Goal: Find specific page/section: Find specific page/section

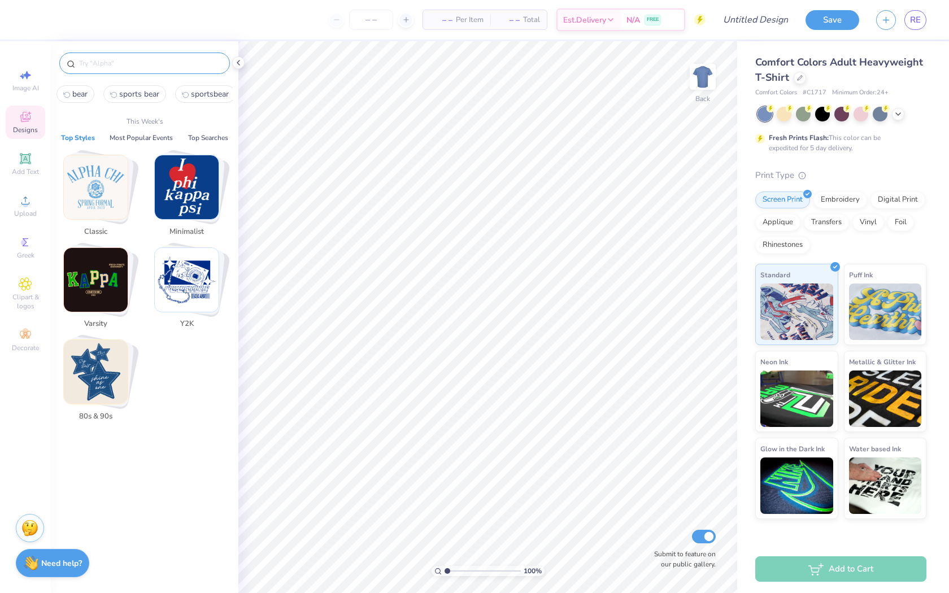
click at [103, 64] on input "text" at bounding box center [150, 63] width 145 height 11
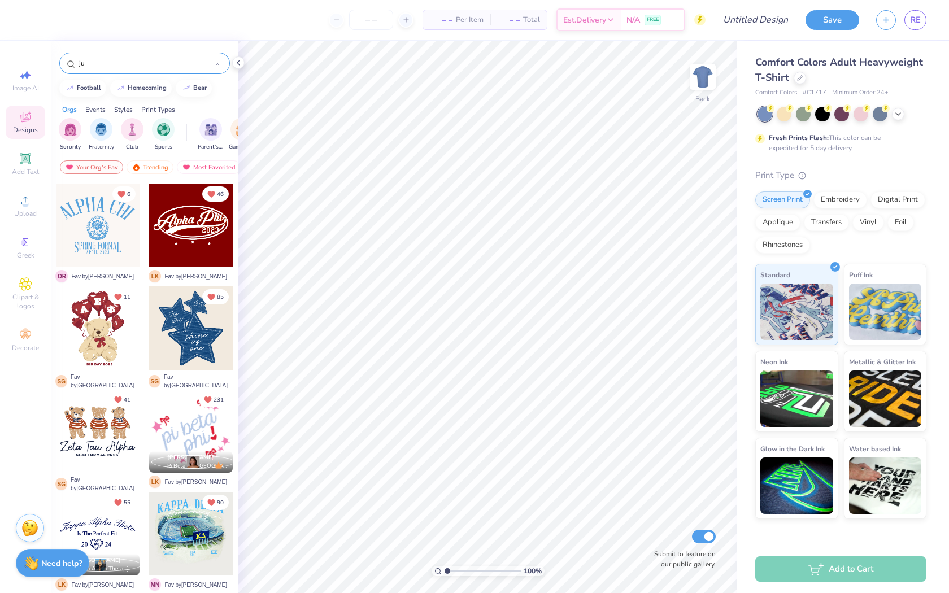
type input "j"
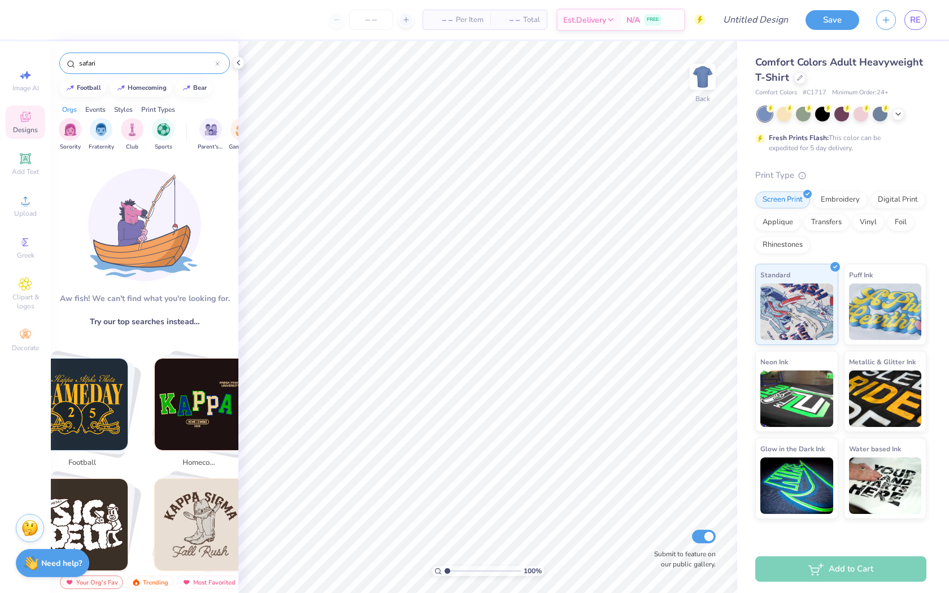
type input "safari"
click at [216, 58] on div at bounding box center [217, 63] width 5 height 10
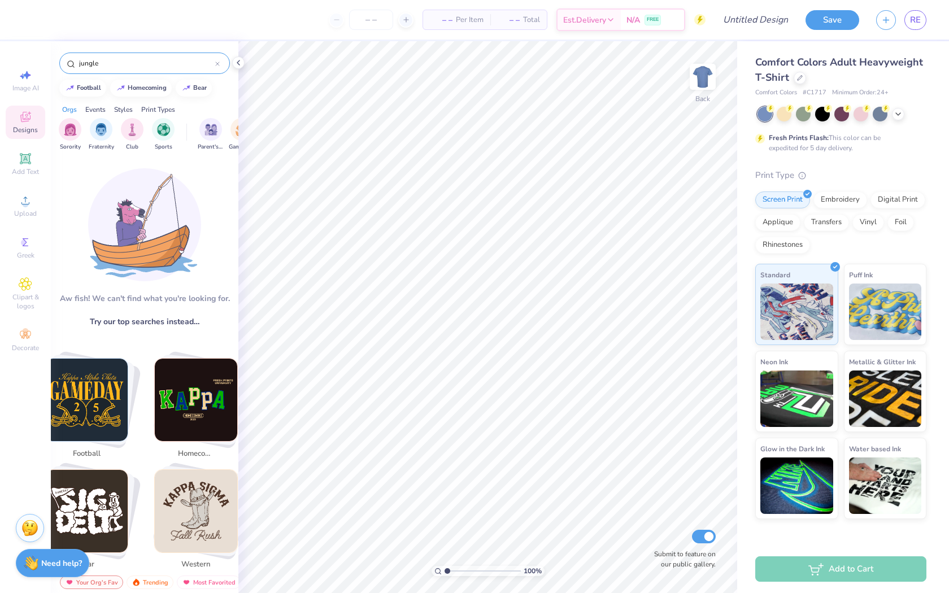
drag, startPoint x: 166, startPoint y: 63, endPoint x: 86, endPoint y: 62, distance: 80.2
click at [86, 62] on input "jungle" at bounding box center [146, 63] width 137 height 11
type input "j"
type input "u"
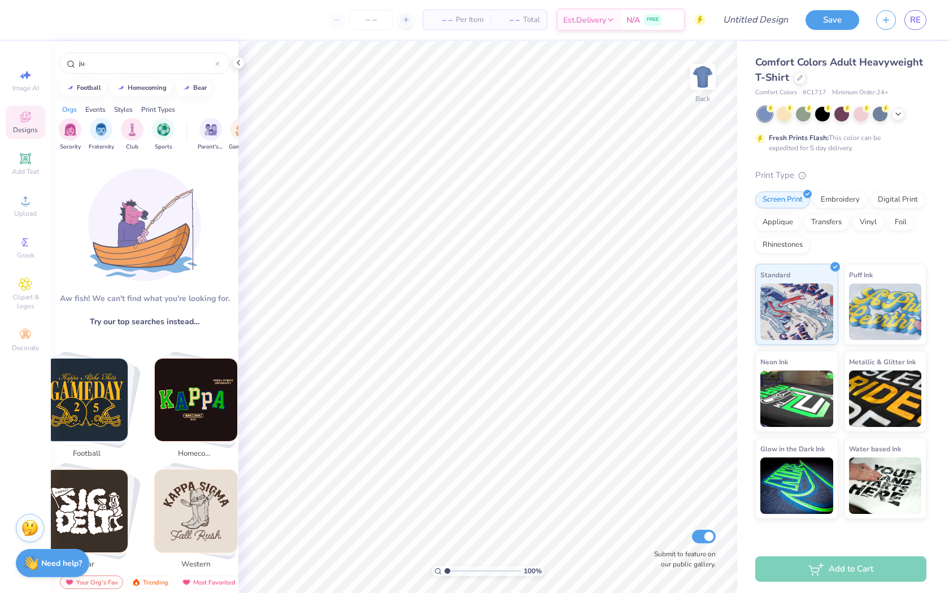
type input "j"
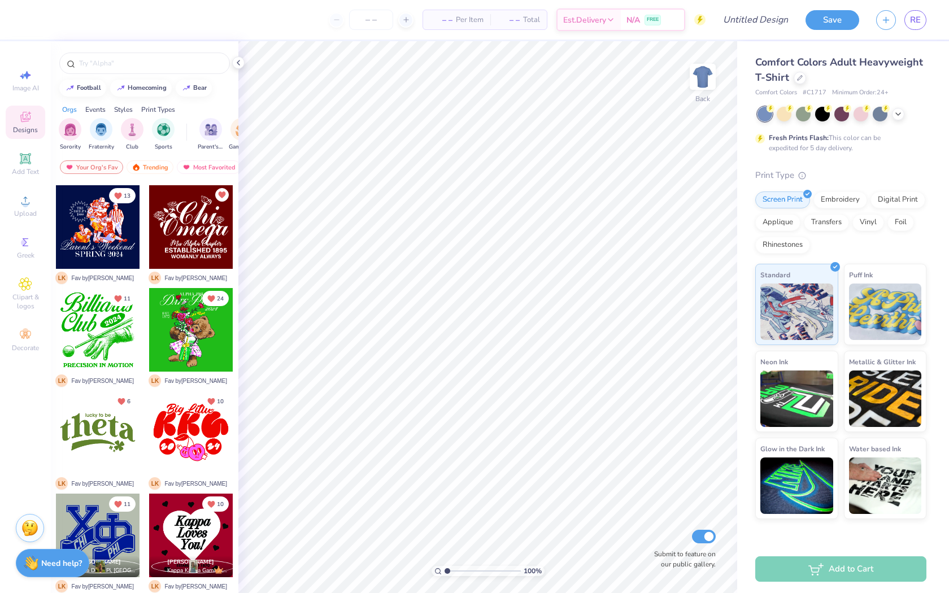
scroll to position [2051, 0]
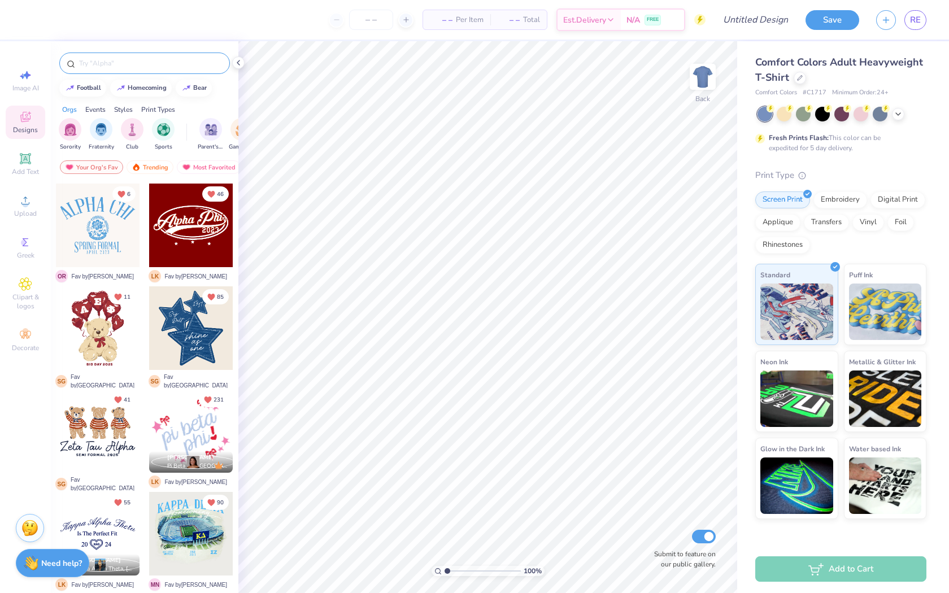
click at [172, 66] on input "text" at bounding box center [150, 63] width 145 height 11
type input "animal"
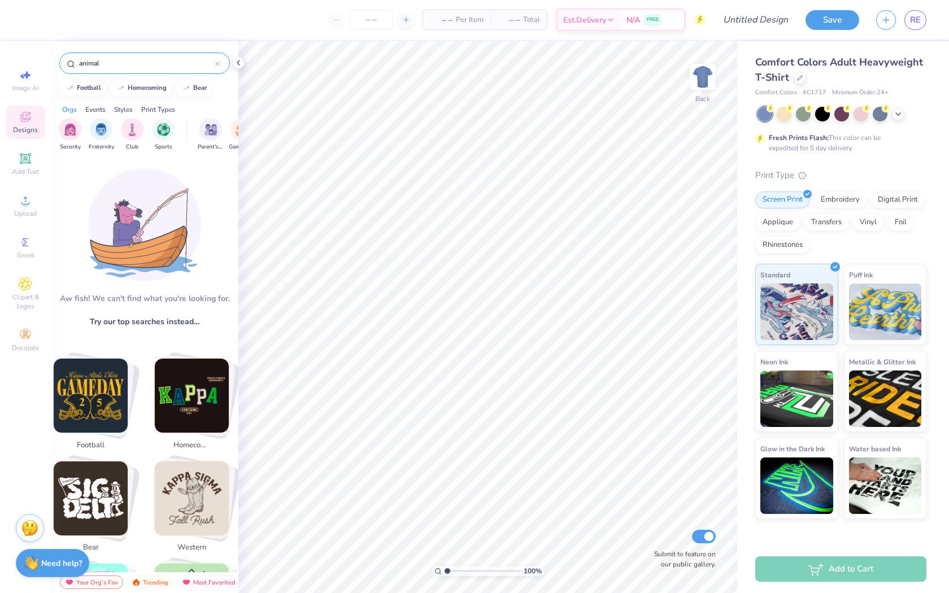
drag, startPoint x: 124, startPoint y: 64, endPoint x: 45, endPoint y: 63, distance: 79.6
click at [45, 63] on div "– – Per Item – – Total Est. Delivery N/A FREE Design Title Save RE Image AI Des…" at bounding box center [474, 296] width 949 height 593
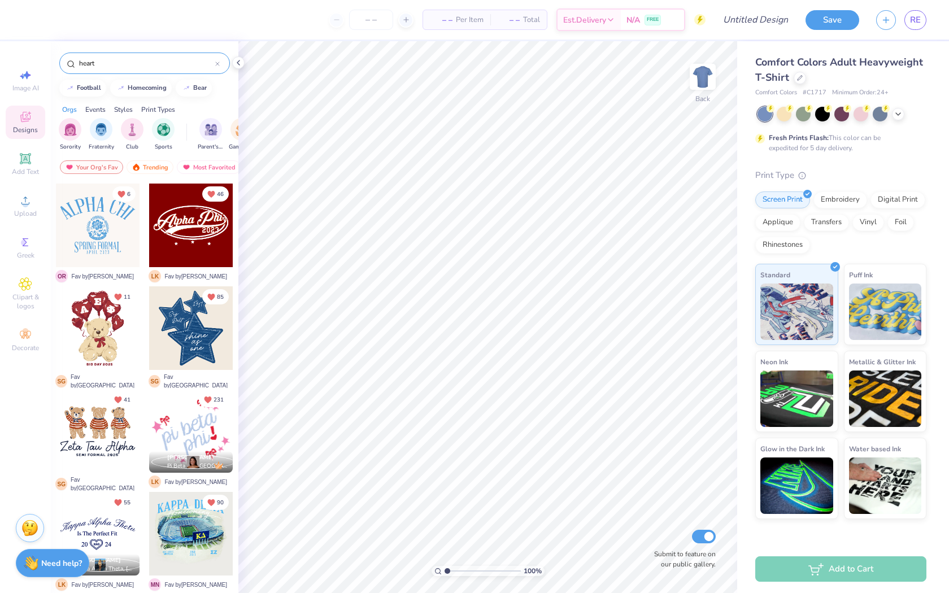
type input "heart"
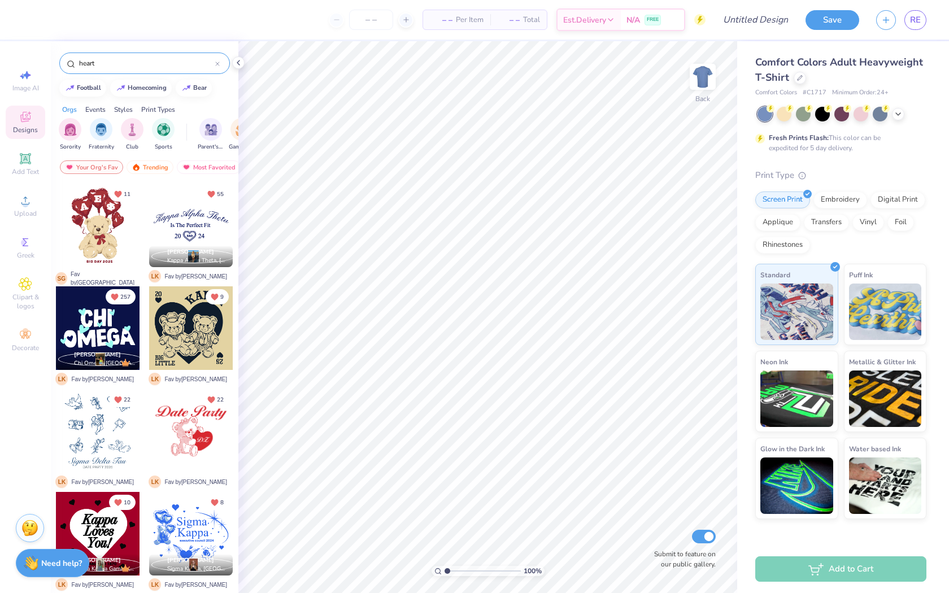
drag, startPoint x: 108, startPoint y: 67, endPoint x: 55, endPoint y: 59, distance: 53.0
click at [55, 60] on div "heart" at bounding box center [145, 60] width 188 height 38
type input "zebra"
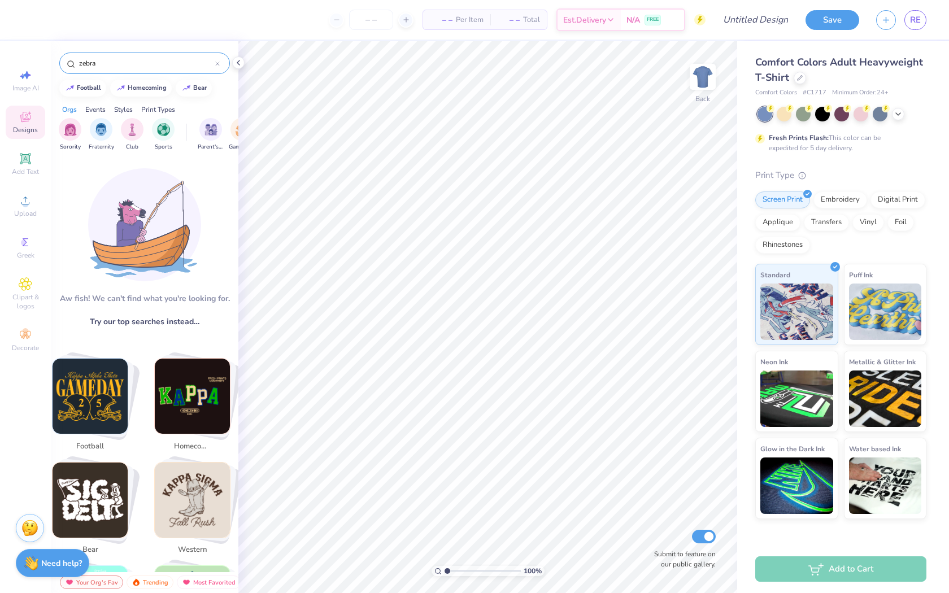
click at [220, 59] on div at bounding box center [217, 63] width 5 height 10
drag, startPoint x: 162, startPoint y: 59, endPoint x: 88, endPoint y: 63, distance: 74.1
click at [88, 63] on input "chetta" at bounding box center [146, 63] width 137 height 11
type input "c"
type input "jungle"
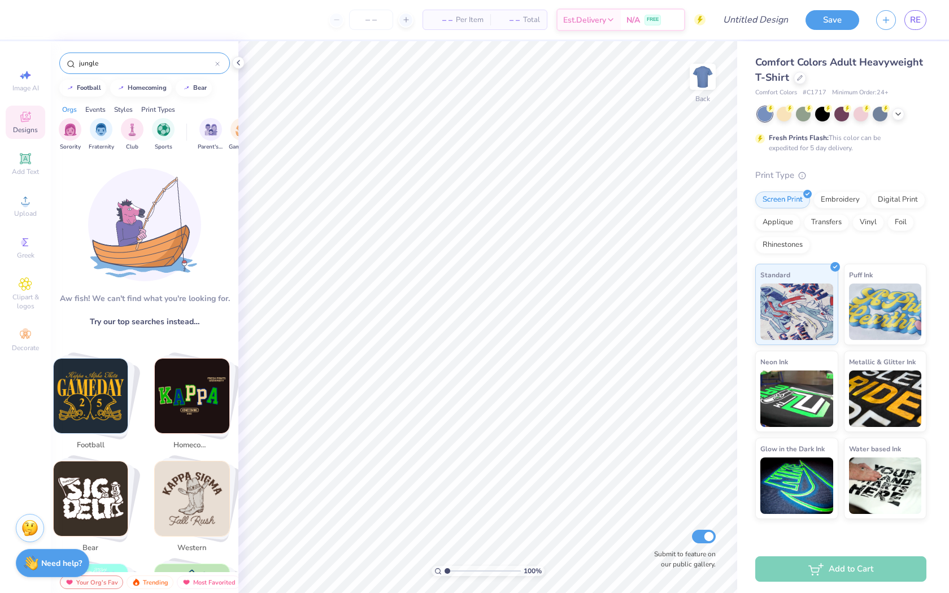
click at [223, 63] on div "jungle" at bounding box center [144, 63] width 171 height 21
click at [219, 62] on icon at bounding box center [217, 64] width 5 height 5
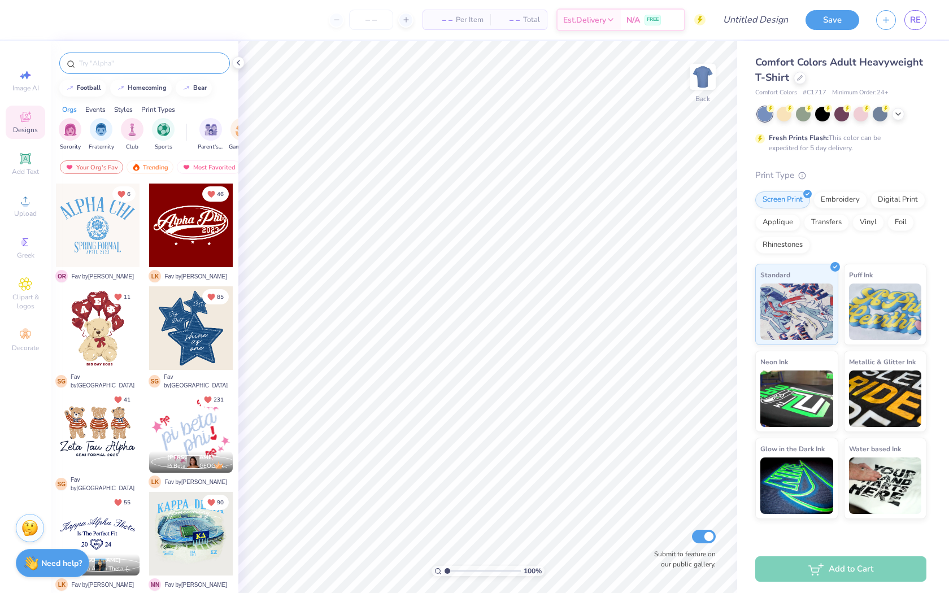
click at [210, 73] on div at bounding box center [145, 60] width 188 height 38
click at [201, 55] on div at bounding box center [144, 63] width 171 height 21
click at [189, 67] on input "text" at bounding box center [150, 63] width 145 height 11
type input "safari"
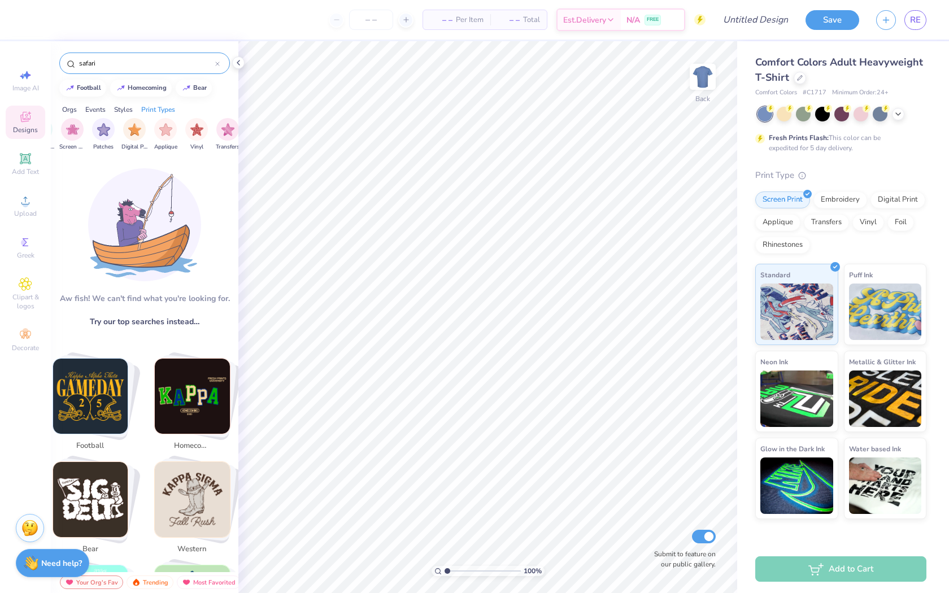
scroll to position [0, 956]
click at [31, 297] on span "Clipart & logos" at bounding box center [26, 302] width 40 height 18
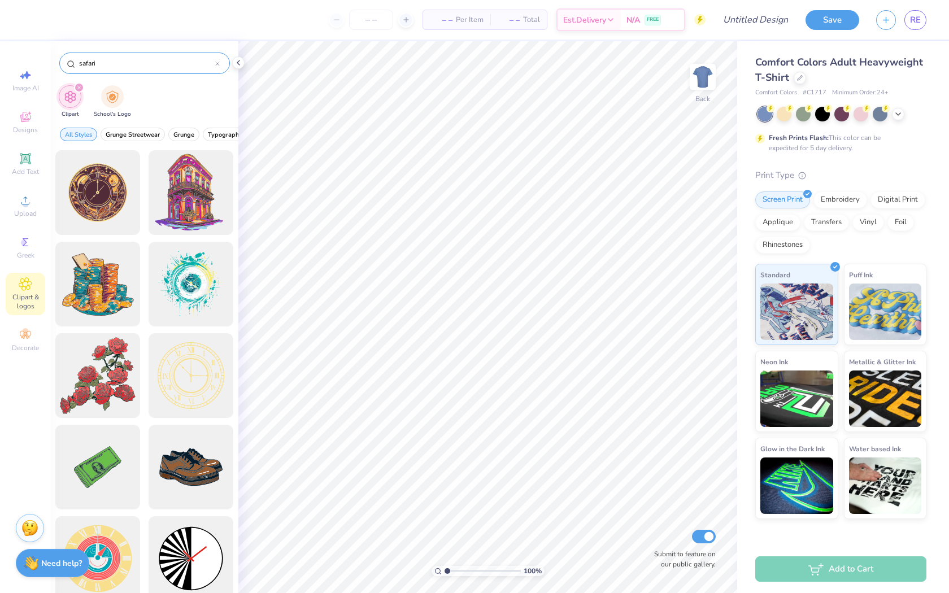
type input "safari"
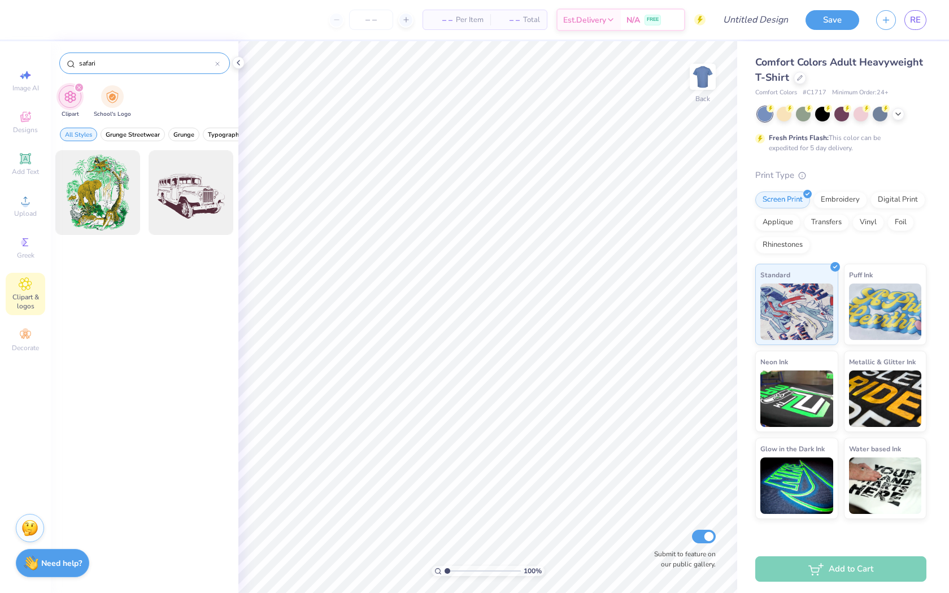
click at [219, 60] on div at bounding box center [217, 63] width 5 height 10
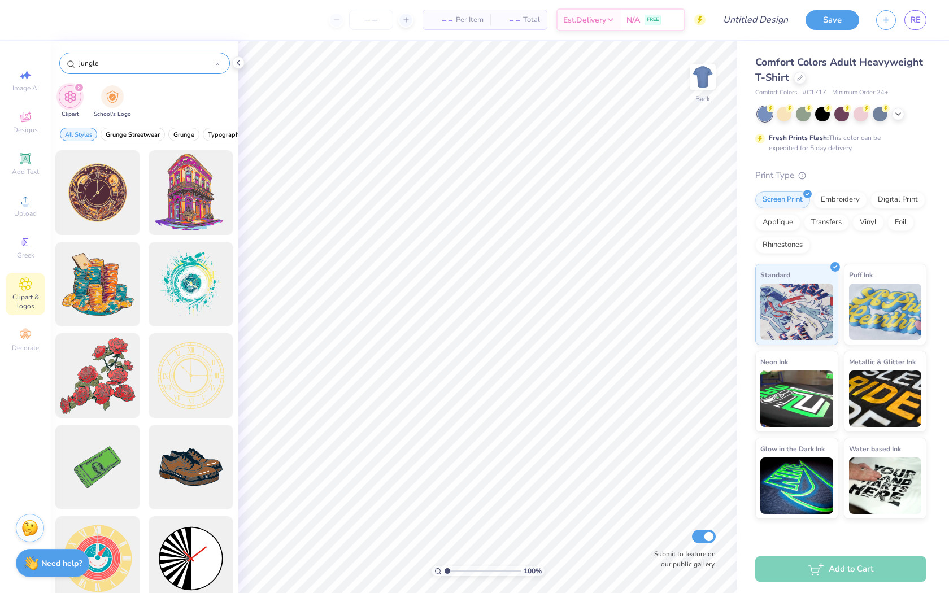
type input "jungle"
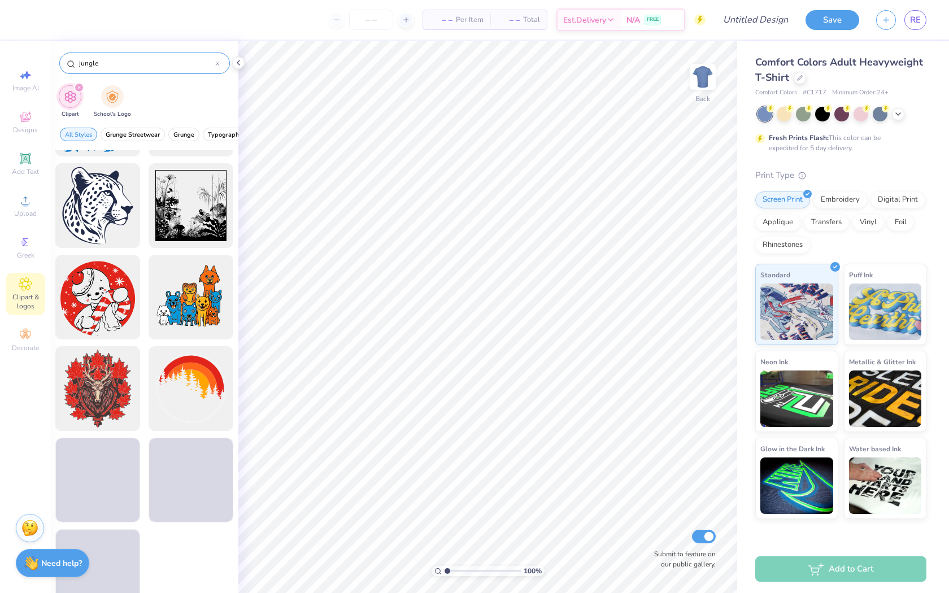
scroll to position [654, 0]
